Goal: Information Seeking & Learning: Learn about a topic

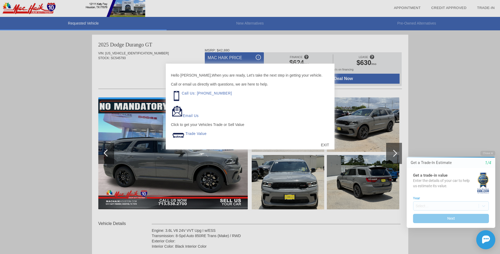
click at [323, 145] on div "EXIT" at bounding box center [324, 145] width 19 height 16
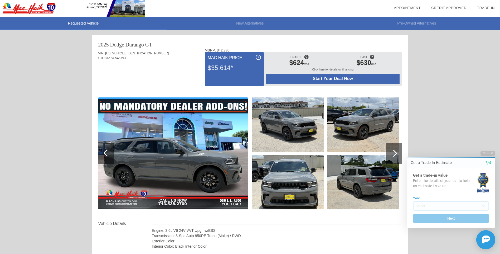
click at [209, 142] on img at bounding box center [172, 153] width 149 height 112
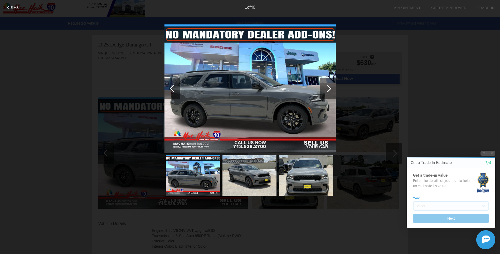
click at [325, 91] on div at bounding box center [328, 88] width 16 height 21
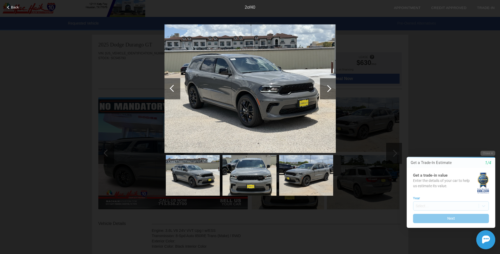
click at [325, 91] on div at bounding box center [328, 88] width 16 height 21
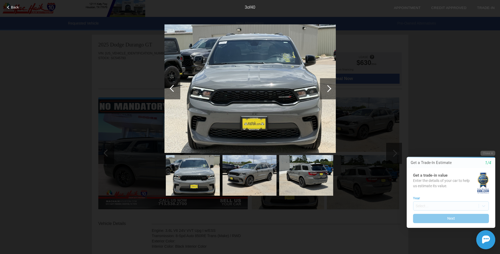
click at [325, 91] on div at bounding box center [328, 88] width 16 height 21
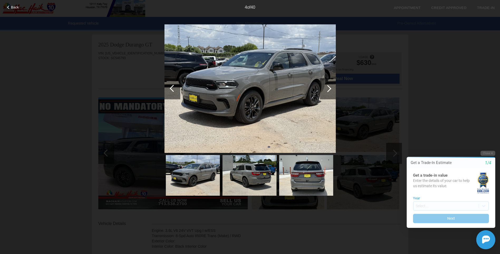
click at [325, 91] on div at bounding box center [328, 88] width 16 height 21
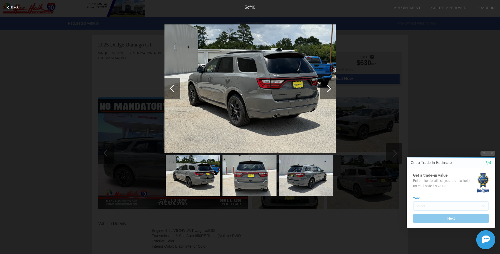
click at [328, 88] on div at bounding box center [327, 88] width 7 height 7
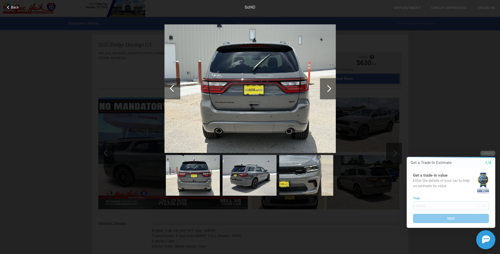
click at [328, 88] on div at bounding box center [327, 88] width 7 height 7
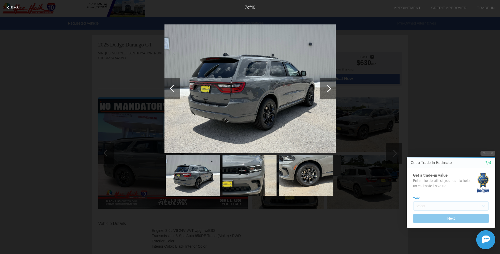
click at [328, 88] on div at bounding box center [327, 88] width 7 height 7
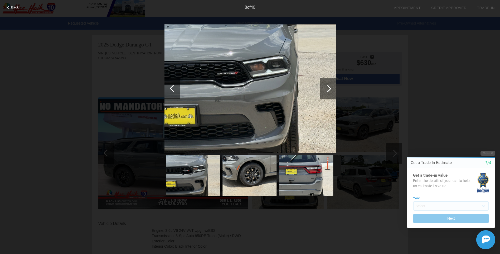
click at [328, 88] on div at bounding box center [327, 88] width 7 height 7
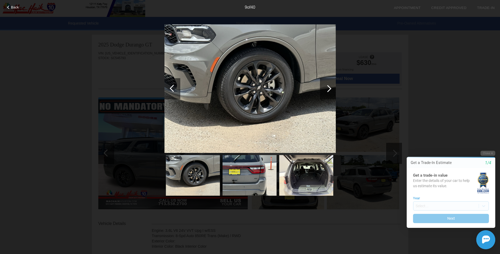
click at [328, 88] on div at bounding box center [327, 88] width 7 height 7
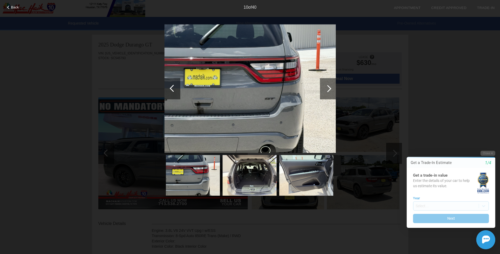
click at [328, 88] on div at bounding box center [327, 88] width 7 height 7
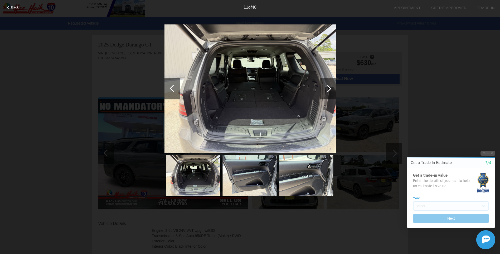
click at [328, 88] on div at bounding box center [327, 88] width 7 height 7
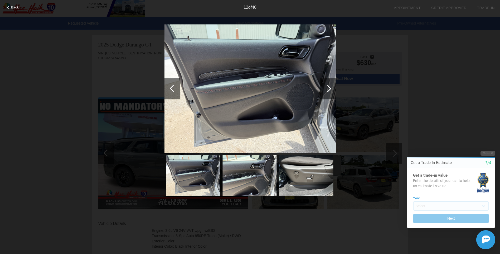
click at [328, 88] on div at bounding box center [327, 88] width 7 height 7
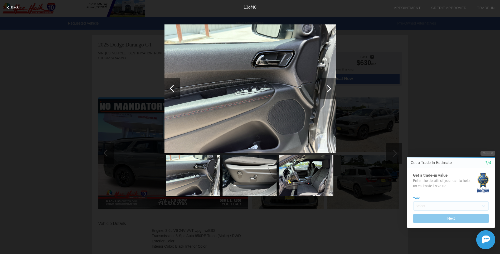
click at [328, 88] on div at bounding box center [327, 88] width 7 height 7
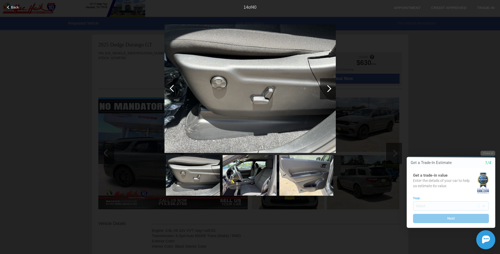
click at [328, 88] on div at bounding box center [327, 88] width 7 height 7
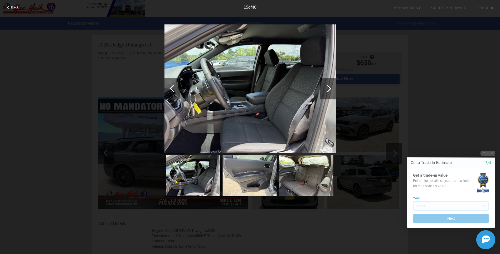
click at [328, 88] on div at bounding box center [327, 88] width 7 height 7
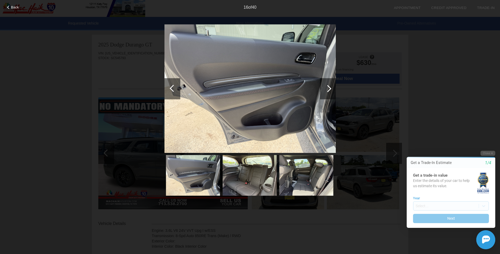
click at [328, 88] on div at bounding box center [327, 88] width 7 height 7
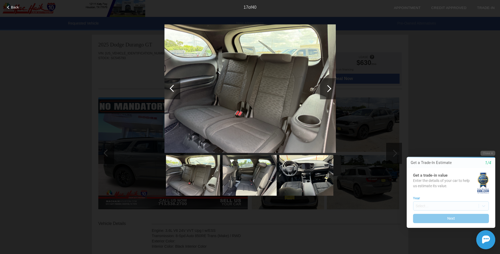
click at [328, 88] on div at bounding box center [327, 88] width 7 height 7
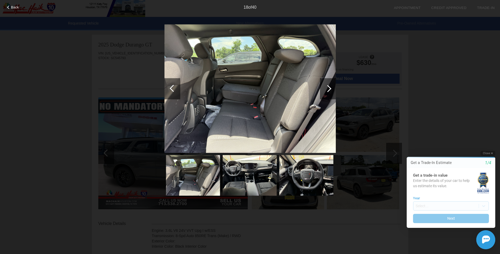
click at [484, 152] on button "Close" at bounding box center [487, 152] width 15 height 5
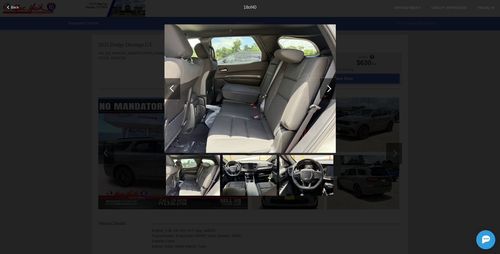
click at [47, 89] on div "Back 18 of 40" at bounding box center [250, 127] width 500 height 254
click at [329, 89] on div at bounding box center [327, 88] width 7 height 7
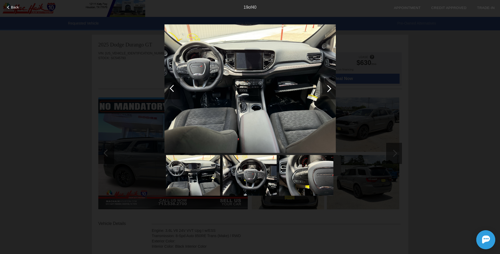
click at [329, 89] on div at bounding box center [327, 88] width 7 height 7
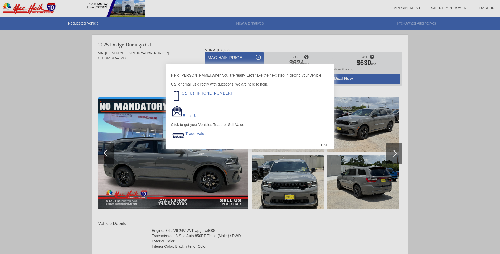
click at [320, 144] on div "EXIT" at bounding box center [324, 145] width 19 height 16
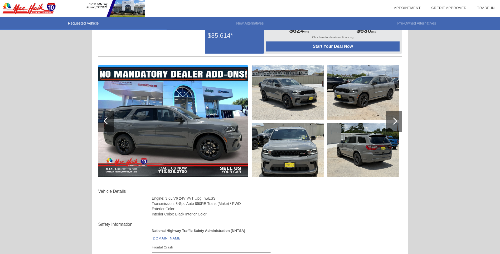
scroll to position [26, 0]
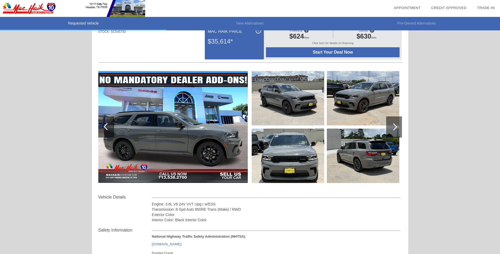
click at [293, 103] on img at bounding box center [288, 98] width 72 height 54
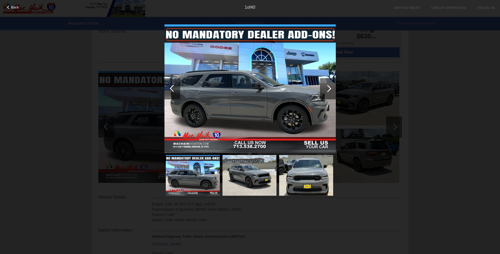
click at [327, 90] on div at bounding box center [327, 88] width 7 height 7
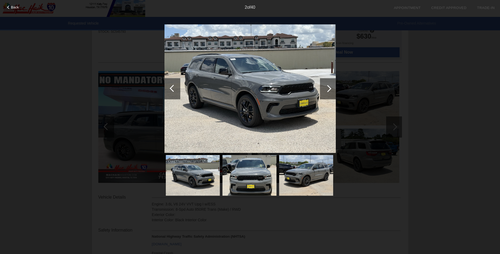
click at [327, 90] on div at bounding box center [327, 88] width 7 height 7
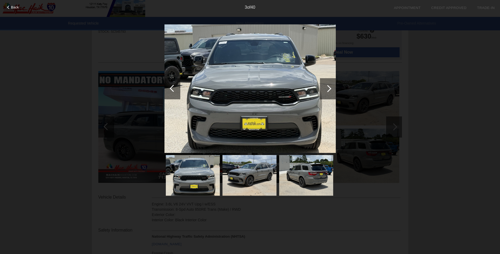
click at [327, 90] on div at bounding box center [327, 88] width 7 height 7
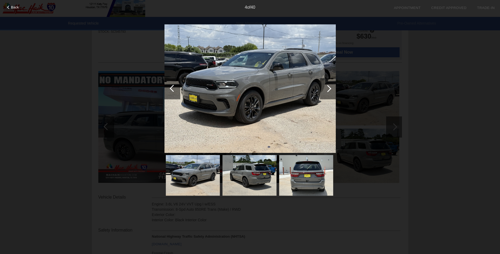
click at [327, 90] on div at bounding box center [327, 88] width 7 height 7
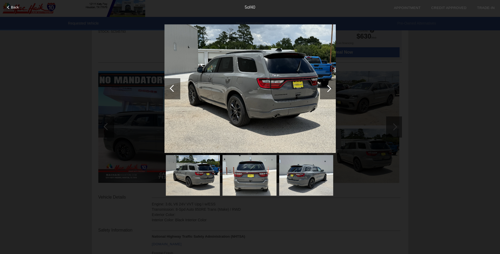
click at [327, 90] on div at bounding box center [327, 88] width 7 height 7
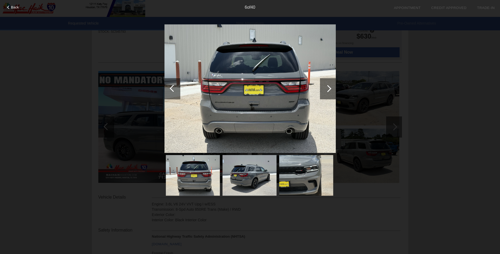
click at [327, 90] on div at bounding box center [327, 88] width 7 height 7
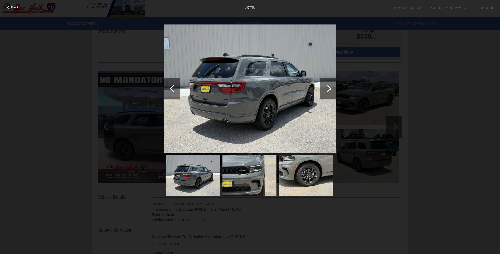
click at [327, 90] on div at bounding box center [327, 88] width 7 height 7
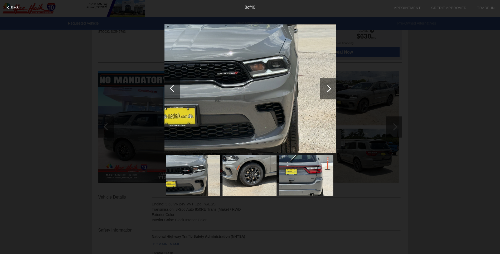
click at [327, 90] on div at bounding box center [327, 88] width 7 height 7
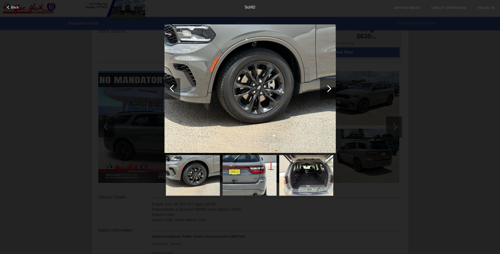
click at [327, 90] on div at bounding box center [327, 88] width 7 height 7
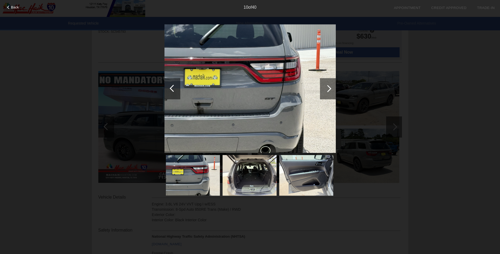
scroll to position [0, 0]
click at [327, 90] on div at bounding box center [327, 88] width 7 height 7
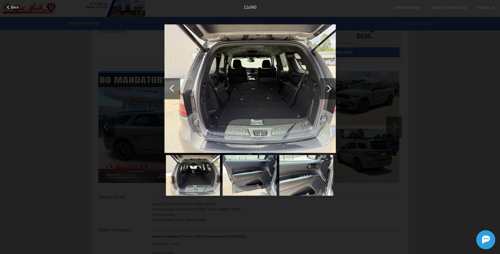
click at [327, 90] on div at bounding box center [327, 88] width 7 height 7
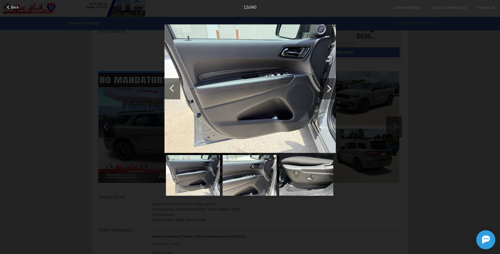
click at [327, 90] on div at bounding box center [327, 88] width 7 height 7
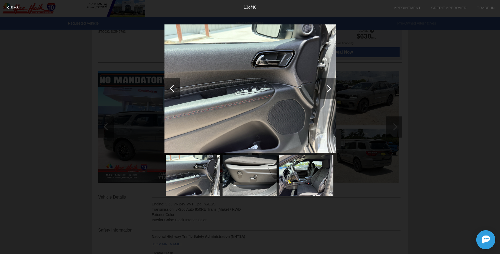
click at [327, 90] on div at bounding box center [327, 88] width 7 height 7
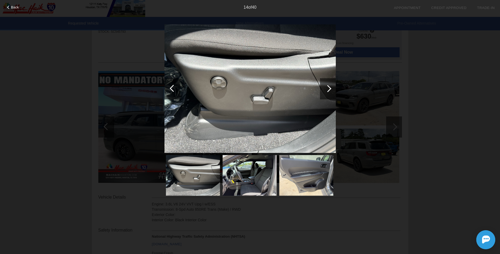
click at [68, 59] on div "Back 14 of 40" at bounding box center [250, 127] width 500 height 254
click at [329, 86] on div at bounding box center [327, 88] width 7 height 7
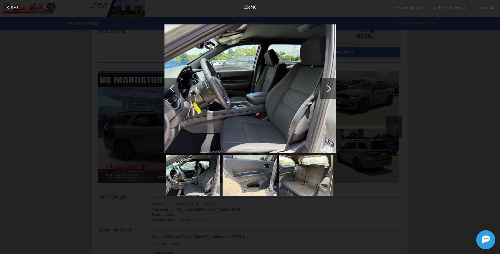
click at [329, 86] on div at bounding box center [327, 88] width 7 height 7
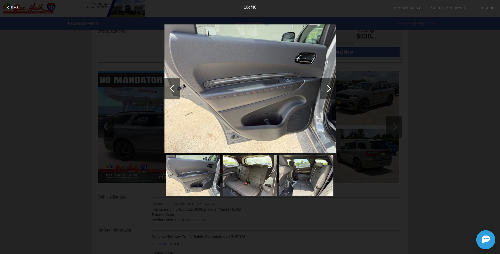
click at [387, 124] on div "Back 16 of 40" at bounding box center [250, 127] width 500 height 254
click at [395, 33] on div "Back 16 of 40" at bounding box center [250, 127] width 500 height 254
click at [12, 7] on span "Back" at bounding box center [15, 7] width 8 height 4
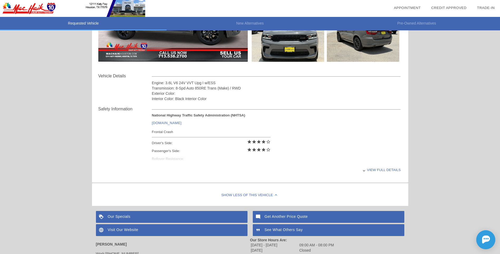
scroll to position [132, 0]
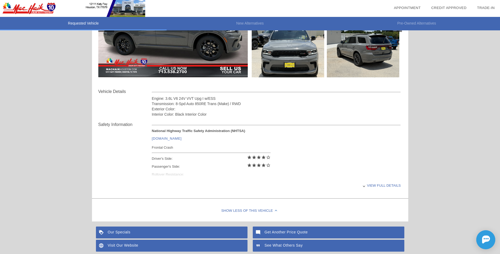
click at [373, 185] on div "View full details" at bounding box center [276, 185] width 249 height 13
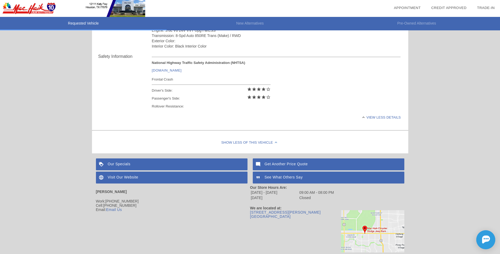
scroll to position [216, 0]
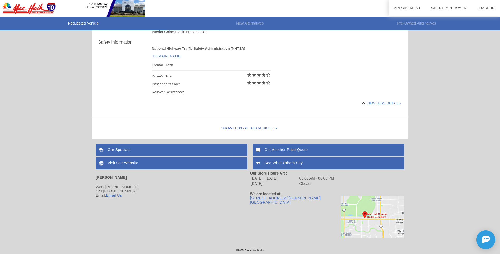
click at [380, 101] on div "View less details" at bounding box center [276, 102] width 249 height 13
click at [125, 149] on div "Our Specials" at bounding box center [172, 150] width 152 height 12
